Goal: Information Seeking & Learning: Learn about a topic

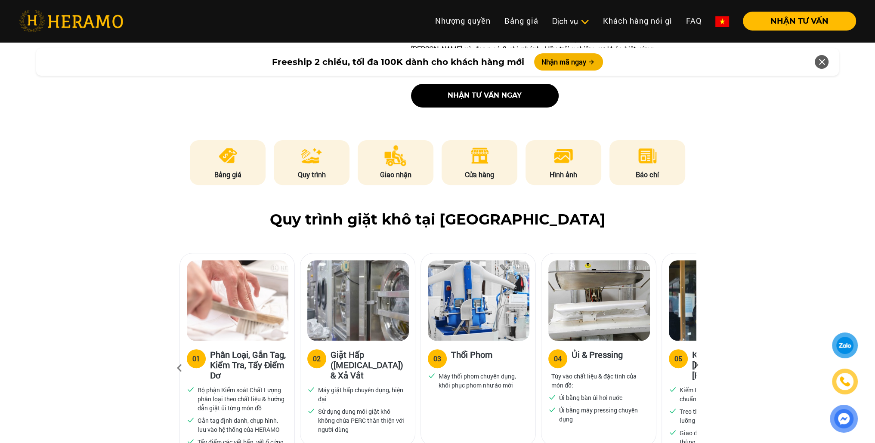
scroll to position [387, 0]
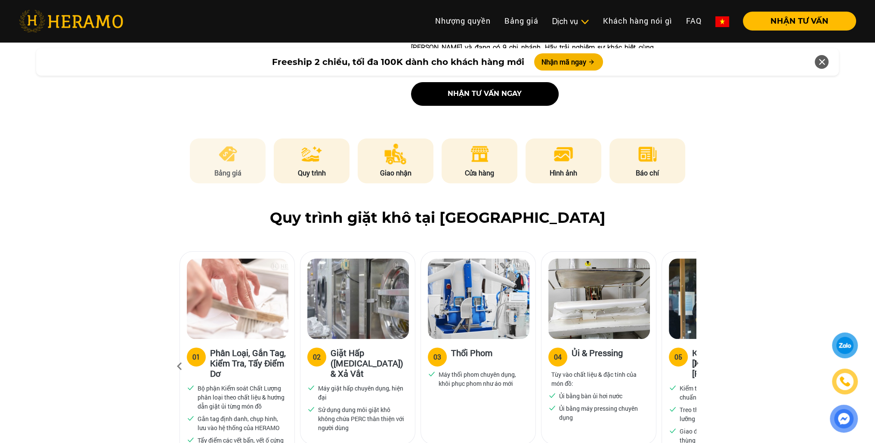
click at [232, 145] on li "Bảng giá" at bounding box center [228, 161] width 76 height 45
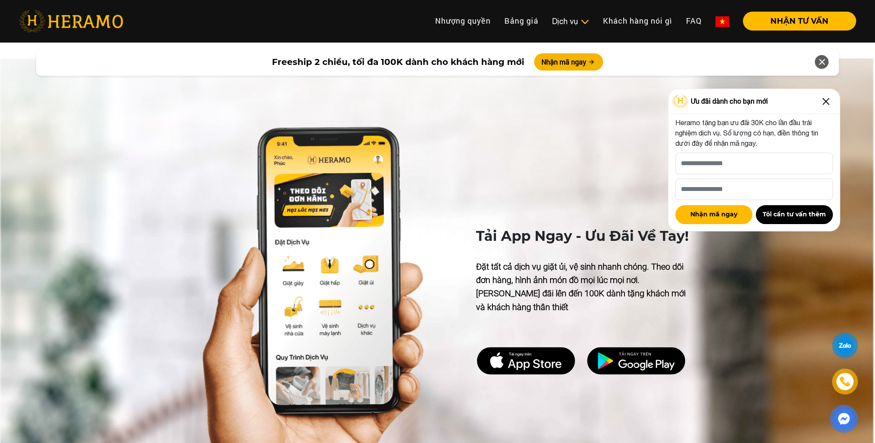
scroll to position [3998, 0]
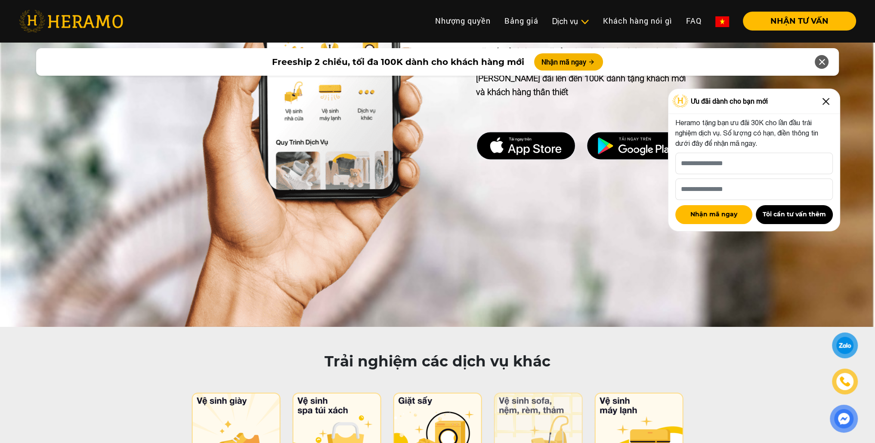
click at [531, 393] on img at bounding box center [538, 431] width 91 height 76
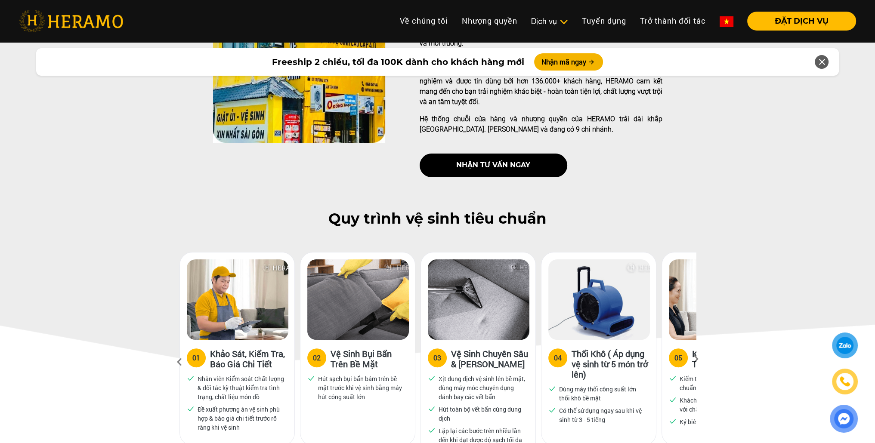
scroll to position [301, 0]
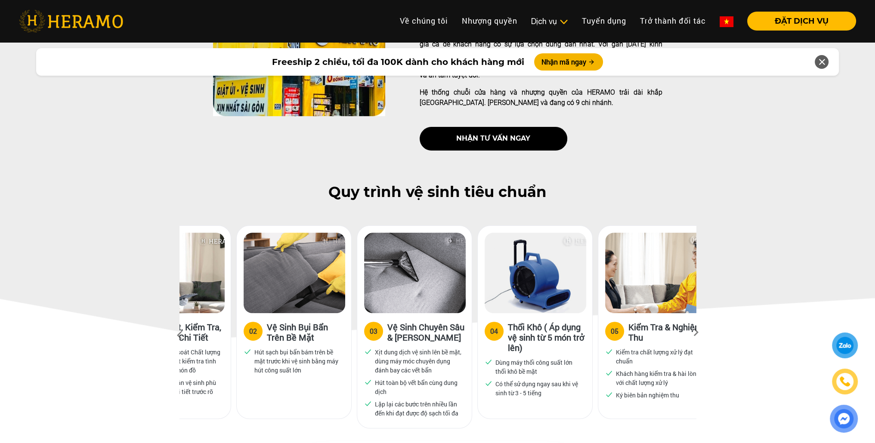
drag, startPoint x: 642, startPoint y: 327, endPoint x: 591, endPoint y: 315, distance: 52.2
click at [591, 315] on div "04 Thổi Khô ( Áp dụng vệ sinh từ 5 món trở lên) Dùng máy thổi công suất lớn thổ…" at bounding box center [535, 360] width 114 height 95
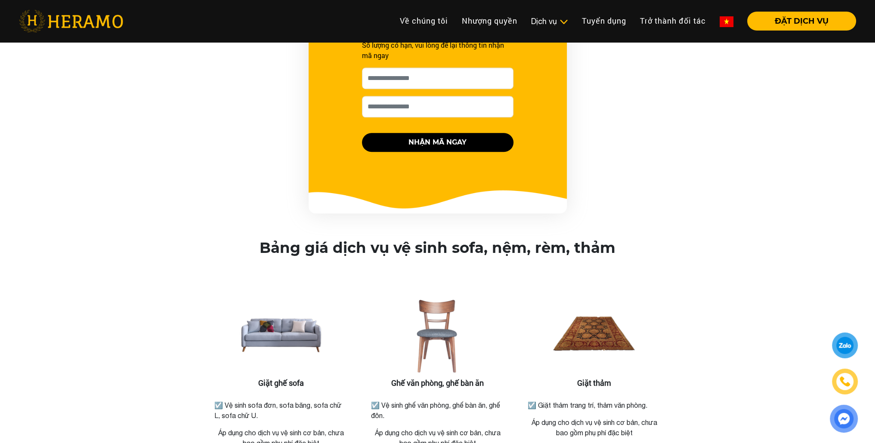
scroll to position [990, 0]
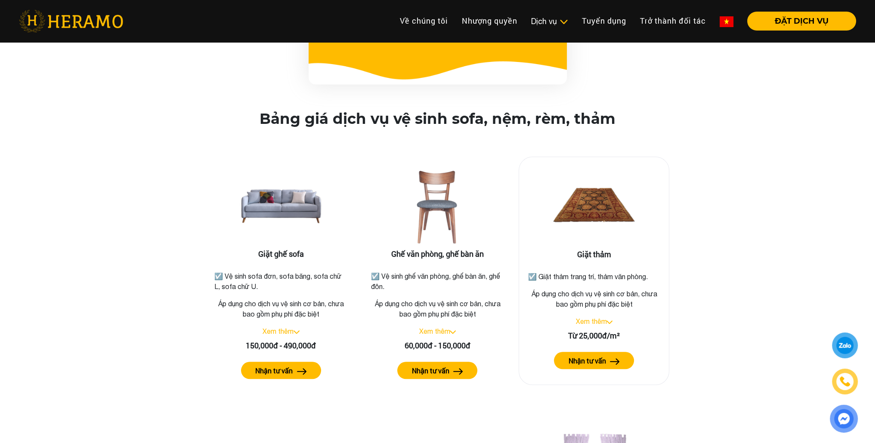
click at [615, 359] on img at bounding box center [615, 362] width 10 height 6
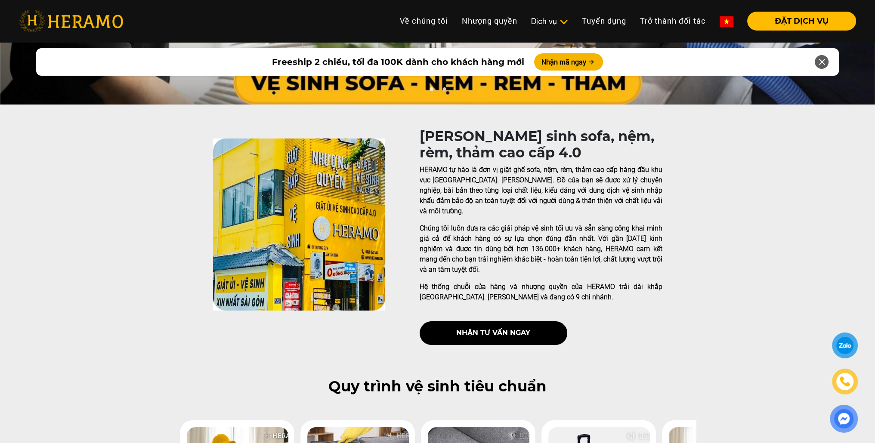
scroll to position [129, 0]
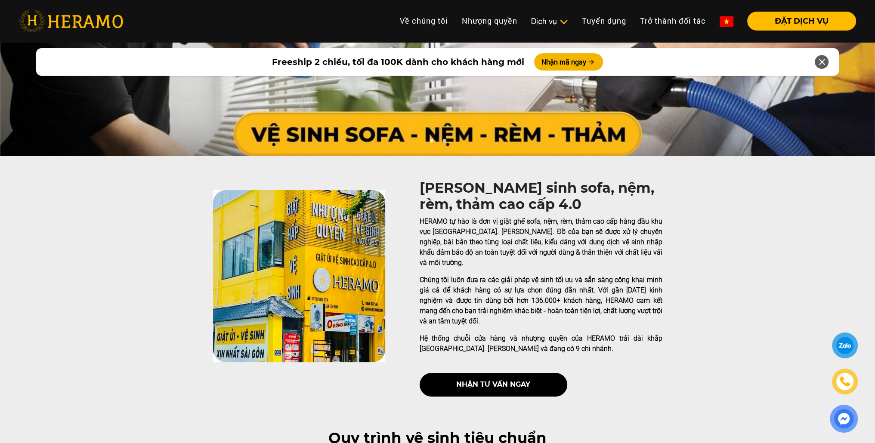
scroll to position [0, 0]
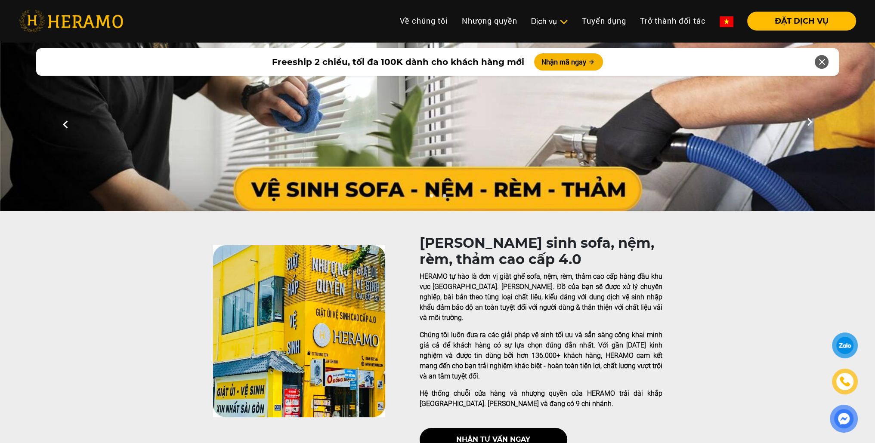
click at [67, 20] on img at bounding box center [71, 21] width 104 height 22
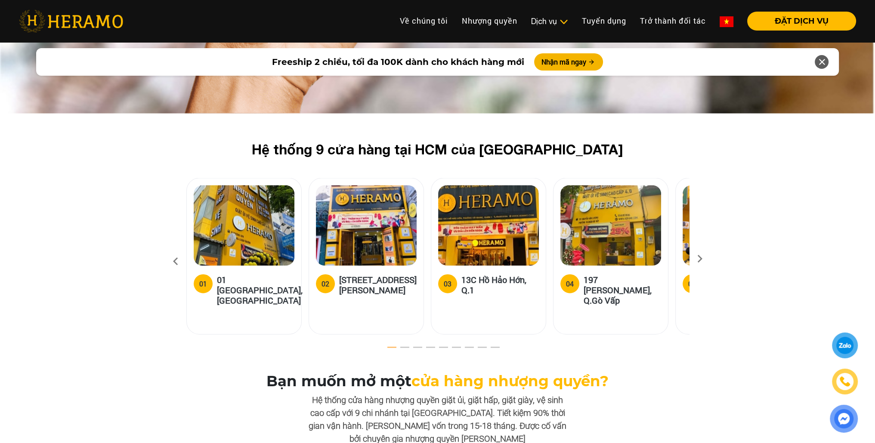
scroll to position [2496, 0]
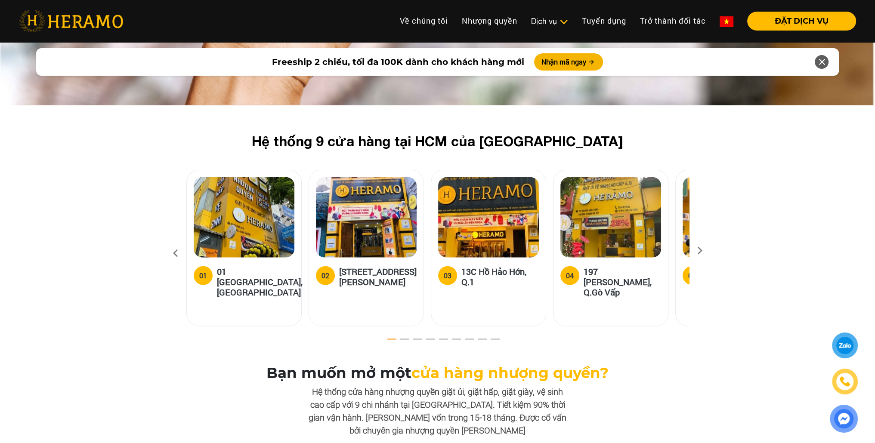
click at [701, 251] on icon at bounding box center [699, 254] width 15 height 6
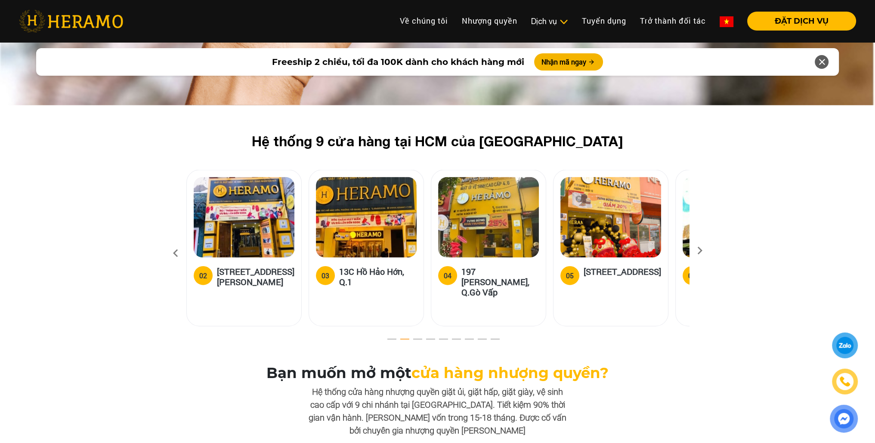
click at [701, 251] on icon at bounding box center [699, 254] width 15 height 6
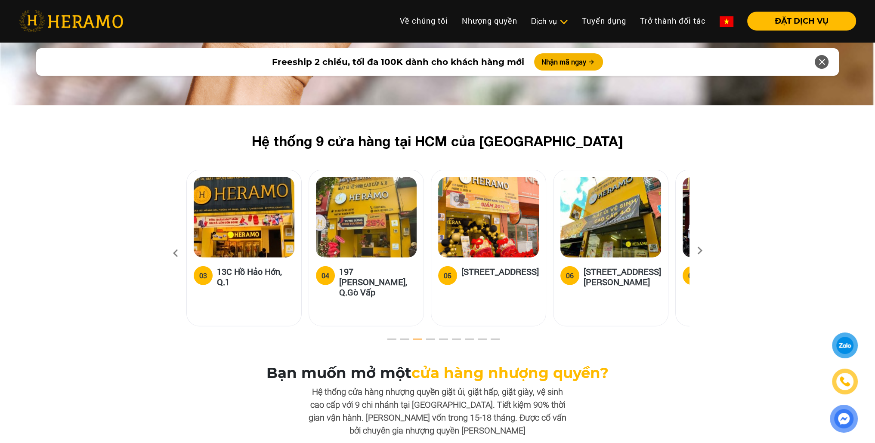
click at [501, 204] on img at bounding box center [488, 217] width 101 height 80
click at [500, 266] on h5 "[STREET_ADDRESS]" at bounding box center [499, 274] width 77 height 17
click at [448, 271] on label "05" at bounding box center [447, 275] width 19 height 19
click at [469, 215] on img at bounding box center [488, 217] width 101 height 80
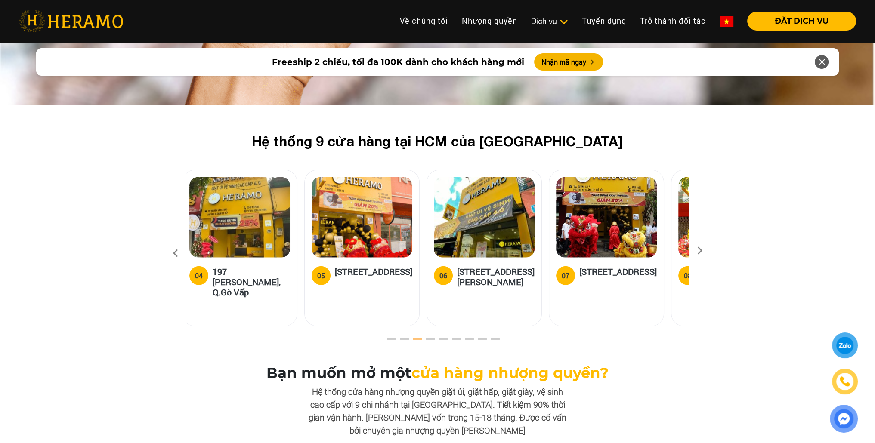
drag, startPoint x: 470, startPoint y: 210, endPoint x: 343, endPoint y: 234, distance: 128.7
click at [343, 225] on img at bounding box center [362, 217] width 101 height 80
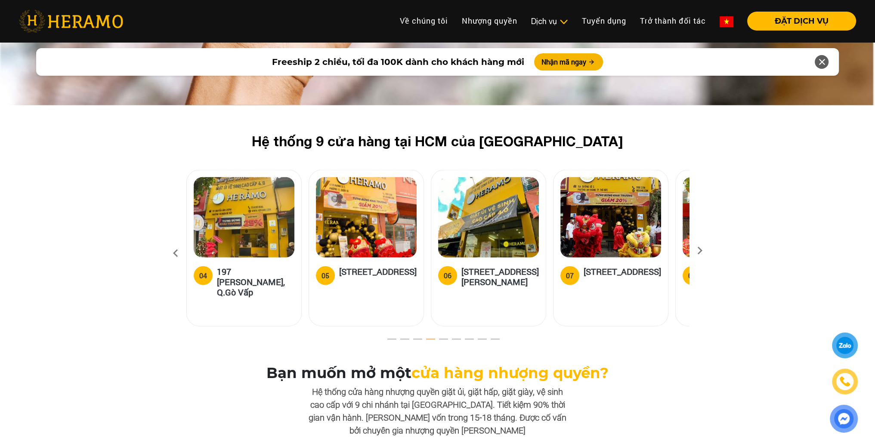
click at [360, 266] on h5 "[STREET_ADDRESS]" at bounding box center [377, 274] width 77 height 17
